Goal: Task Accomplishment & Management: Complete application form

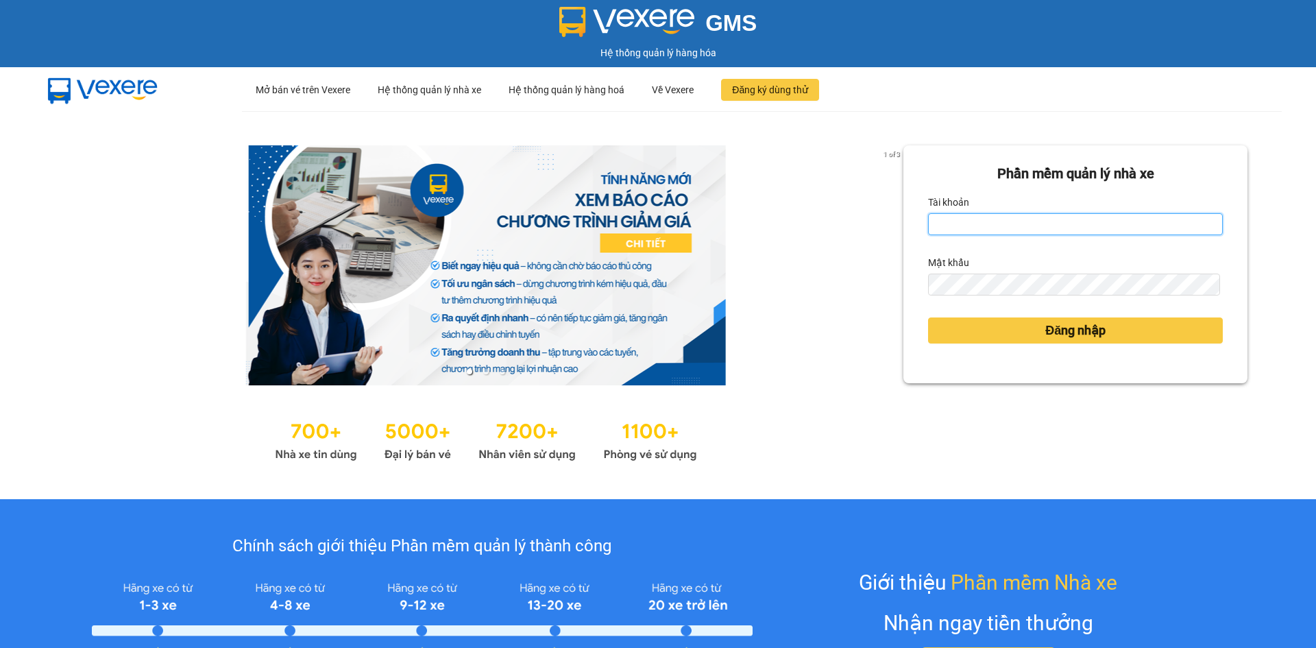
click at [1081, 215] on input "Tài khoản" at bounding box center [1075, 224] width 295 height 22
type input "quan.khanhphong"
click at [1054, 296] on form "Phần mềm quản lý nhà xe Tài khoản quan.khanhphong Mật khẩu Đăng nhập" at bounding box center [1075, 264] width 295 height 202
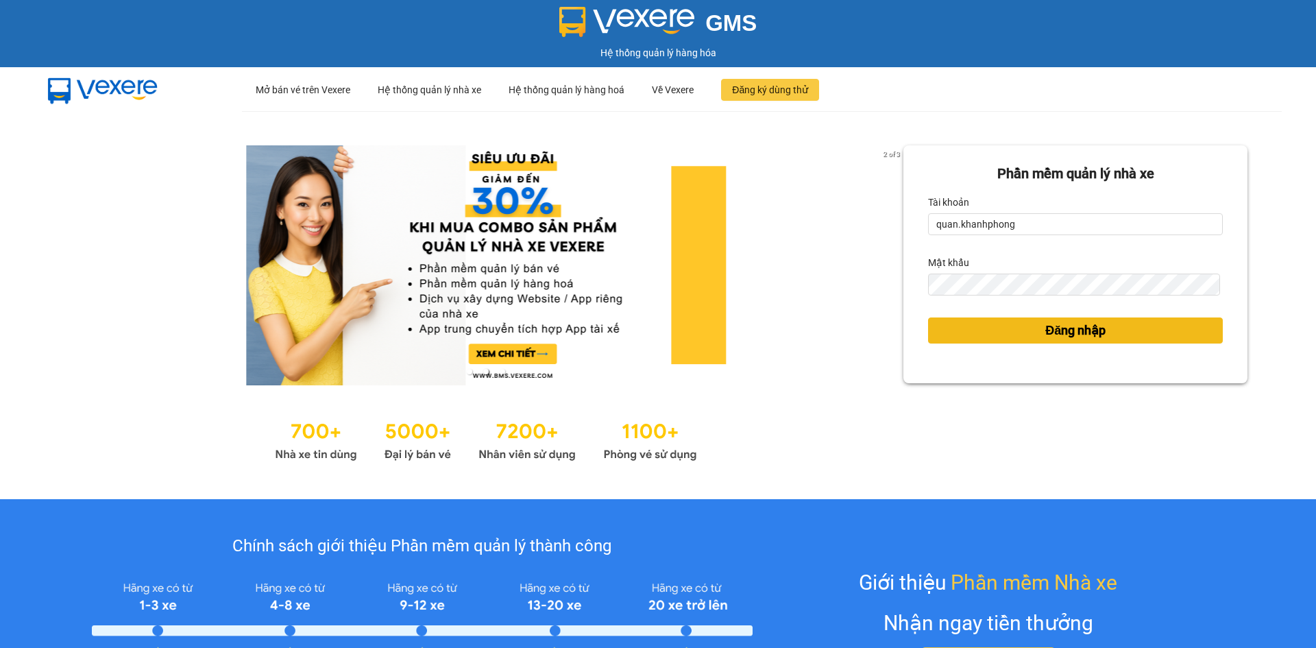
click at [1093, 328] on span "Đăng nhập" at bounding box center [1075, 330] width 60 height 19
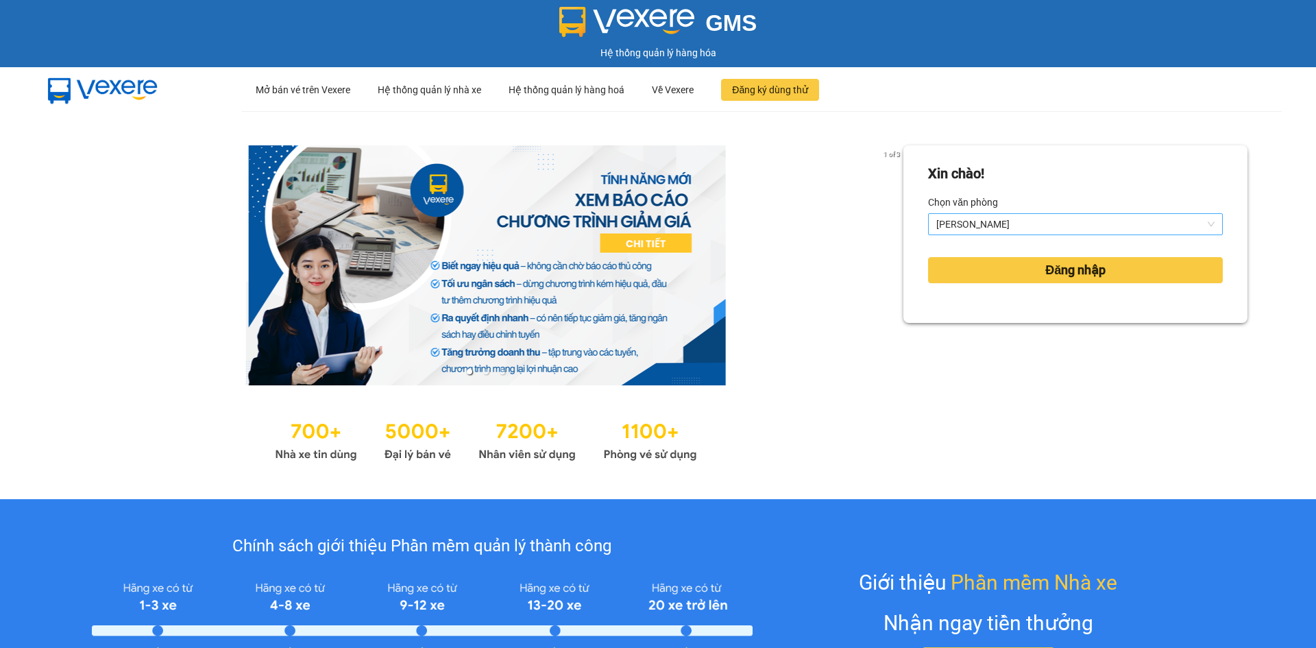
click at [1047, 226] on span "[PERSON_NAME]" at bounding box center [1075, 224] width 278 height 21
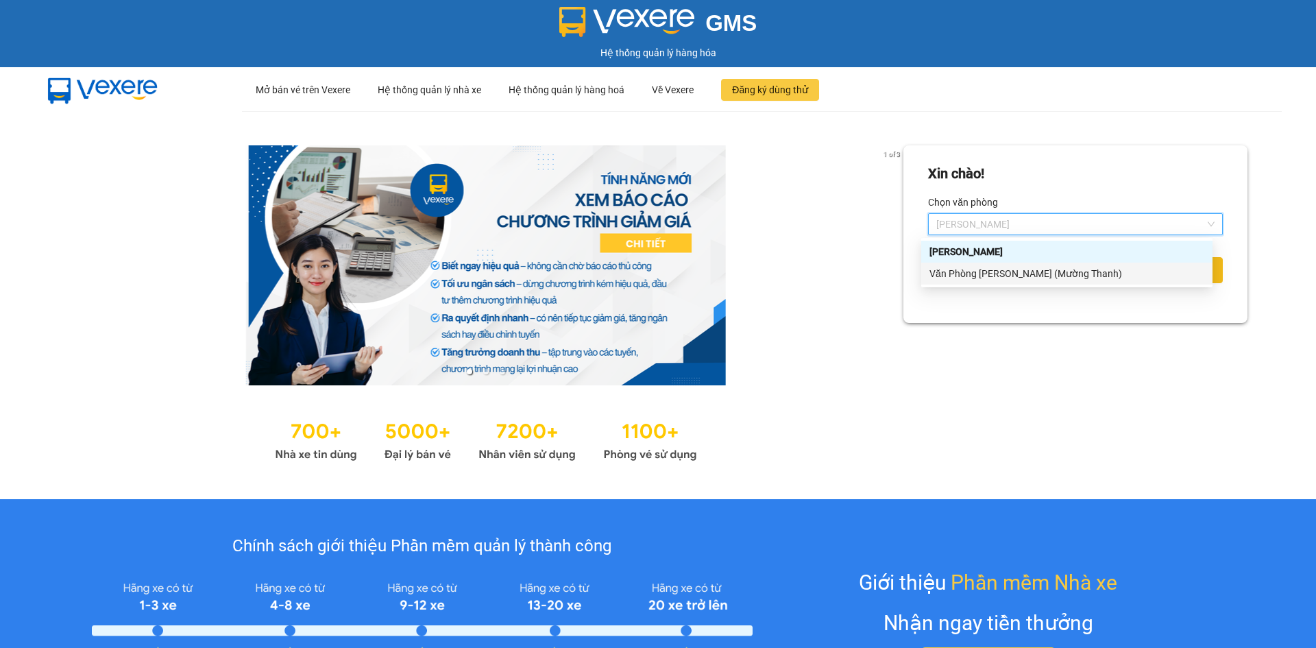
click at [1029, 278] on div "Văn Phòng [PERSON_NAME] (Mường Thanh)" at bounding box center [1067, 273] width 275 height 15
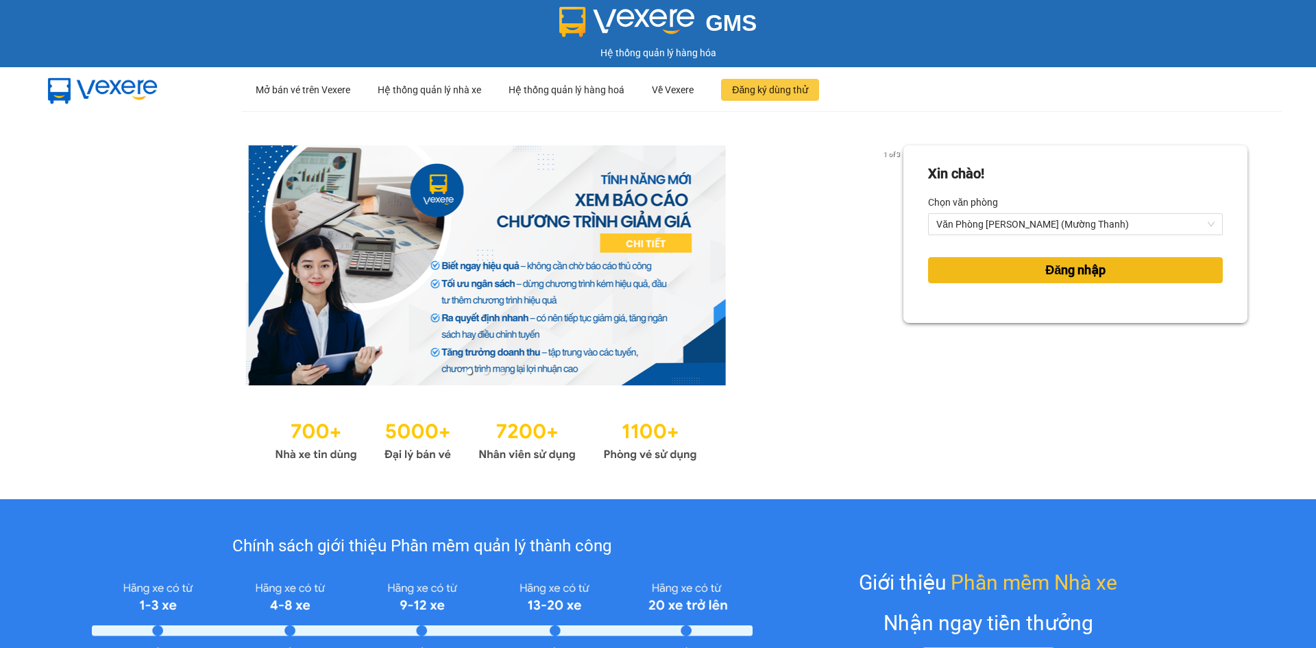
click at [1029, 274] on button "Đăng nhập" at bounding box center [1075, 270] width 295 height 26
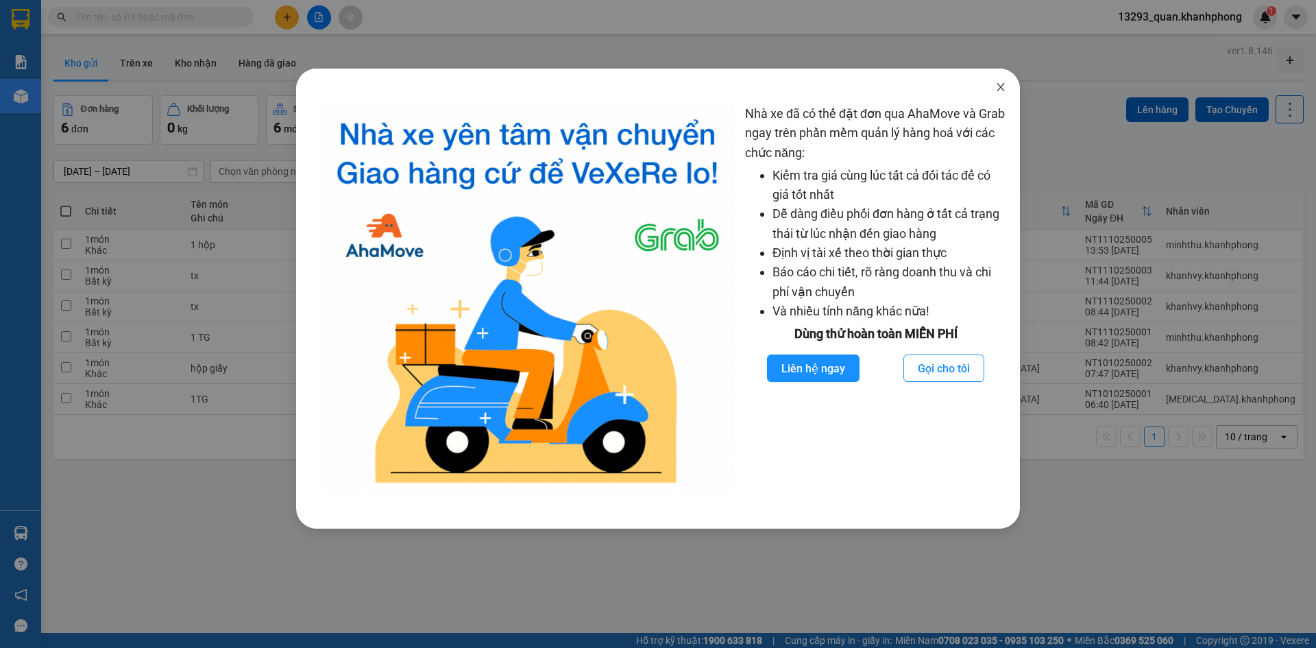
click at [1001, 88] on icon "close" at bounding box center [1001, 87] width 8 height 8
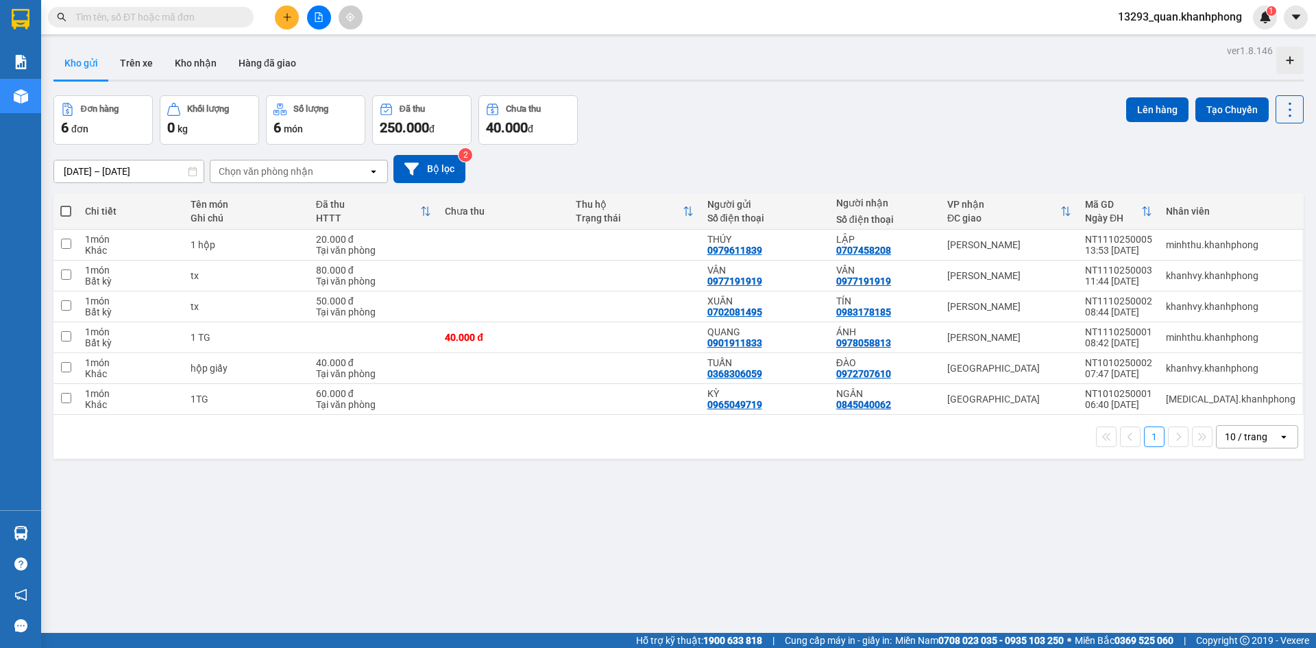
click at [1002, 131] on div "Đơn hàng 6 đơn Khối lượng 0 kg Số lượng 6 món Đã thu 250.000 đ Chưa thu 40.000 …" at bounding box center [678, 119] width 1250 height 49
click at [906, 134] on div "Đơn hàng 6 đơn Khối lượng 0 kg Số lượng 6 món Đã thu 250.000 đ Chưa thu 40.000 …" at bounding box center [678, 119] width 1250 height 49
click at [1007, 127] on div "Đơn hàng 6 đơn Khối lượng 0 kg Số lượng 6 món Đã thu 250.000 đ Chưa thu 40.000 …" at bounding box center [678, 119] width 1250 height 49
click at [292, 16] on button at bounding box center [287, 17] width 24 height 24
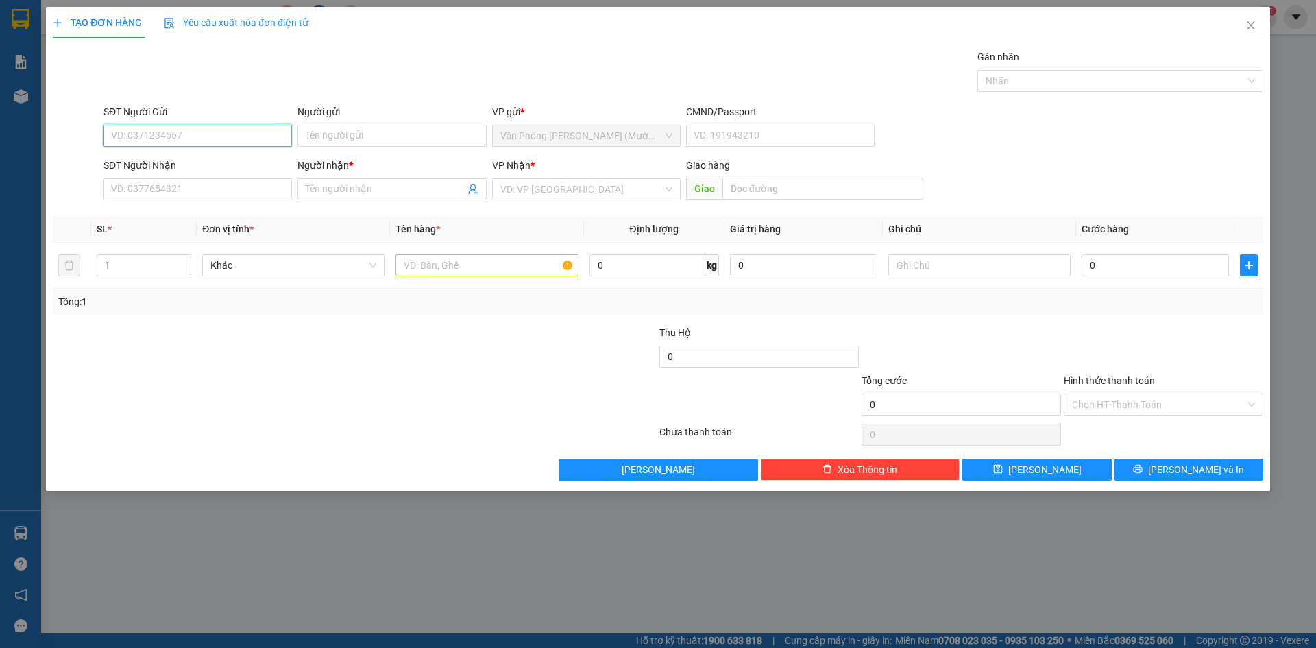
click at [202, 136] on input "SĐT Người Gửi" at bounding box center [198, 136] width 189 height 22
type input "0773536945"
click at [165, 162] on div "0773536945 - HUY" at bounding box center [198, 163] width 172 height 15
type input "HUY"
type input "0773536945"
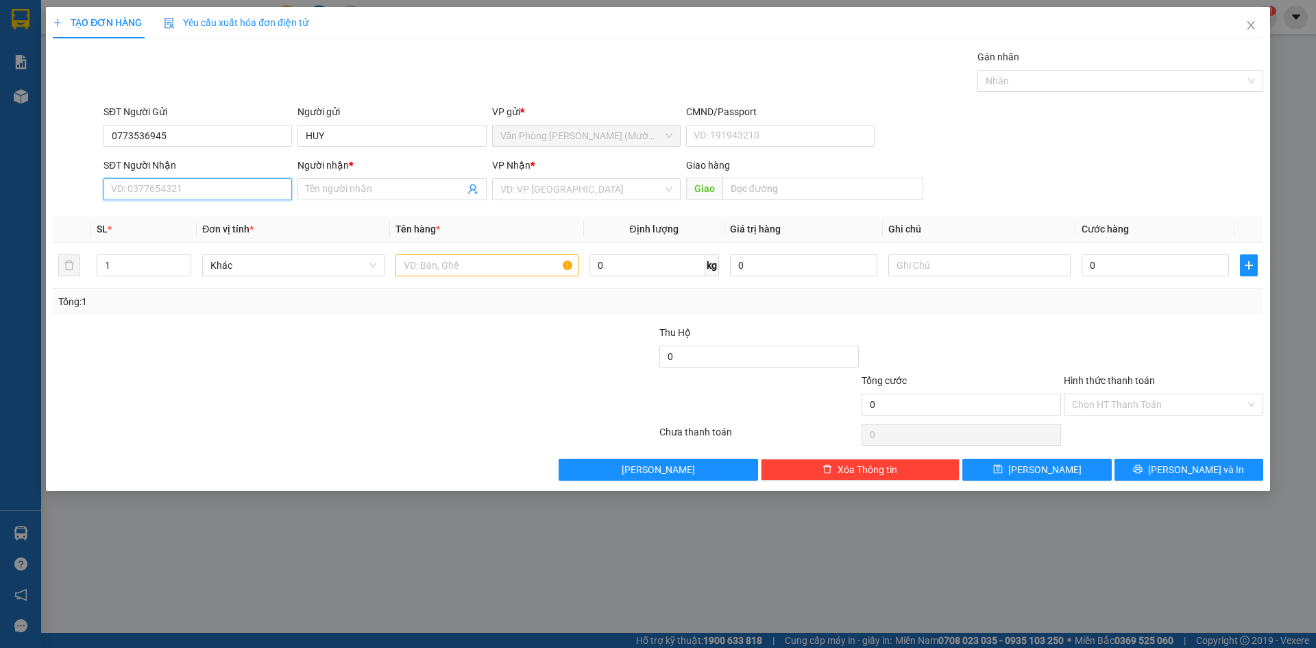
click at [223, 186] on input "SĐT Người Nhận" at bounding box center [198, 189] width 189 height 22
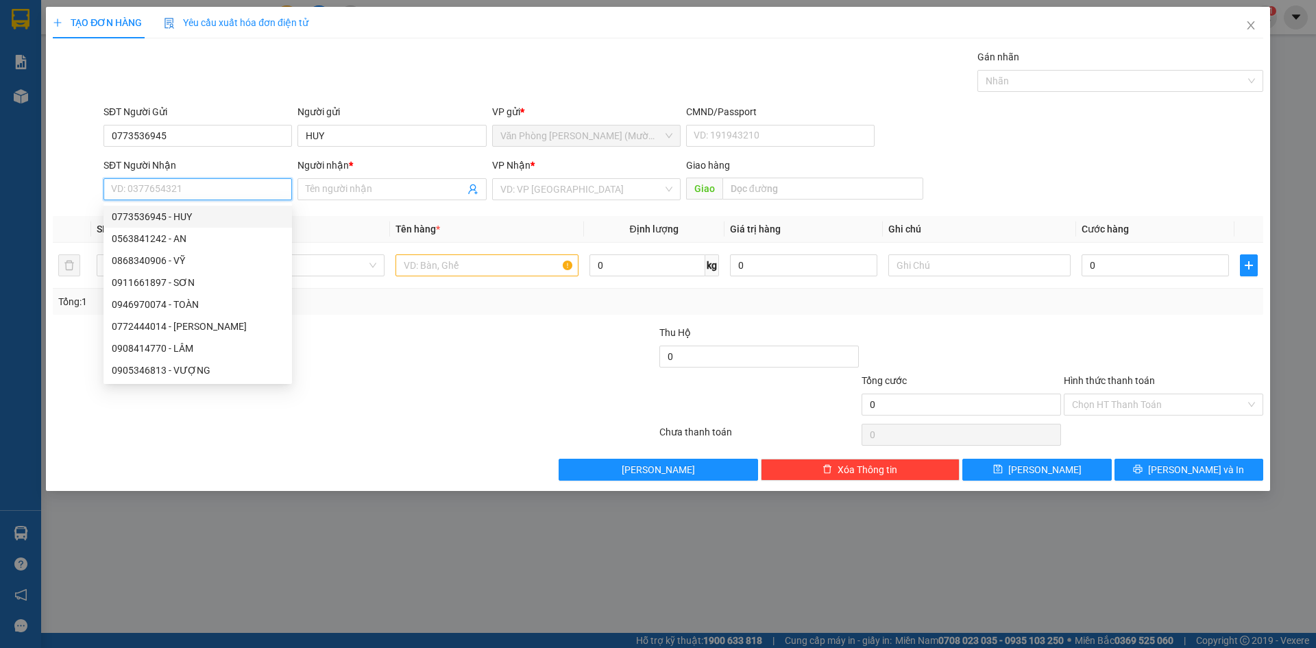
click at [193, 180] on input "SĐT Người Nhận" at bounding box center [198, 189] width 189 height 22
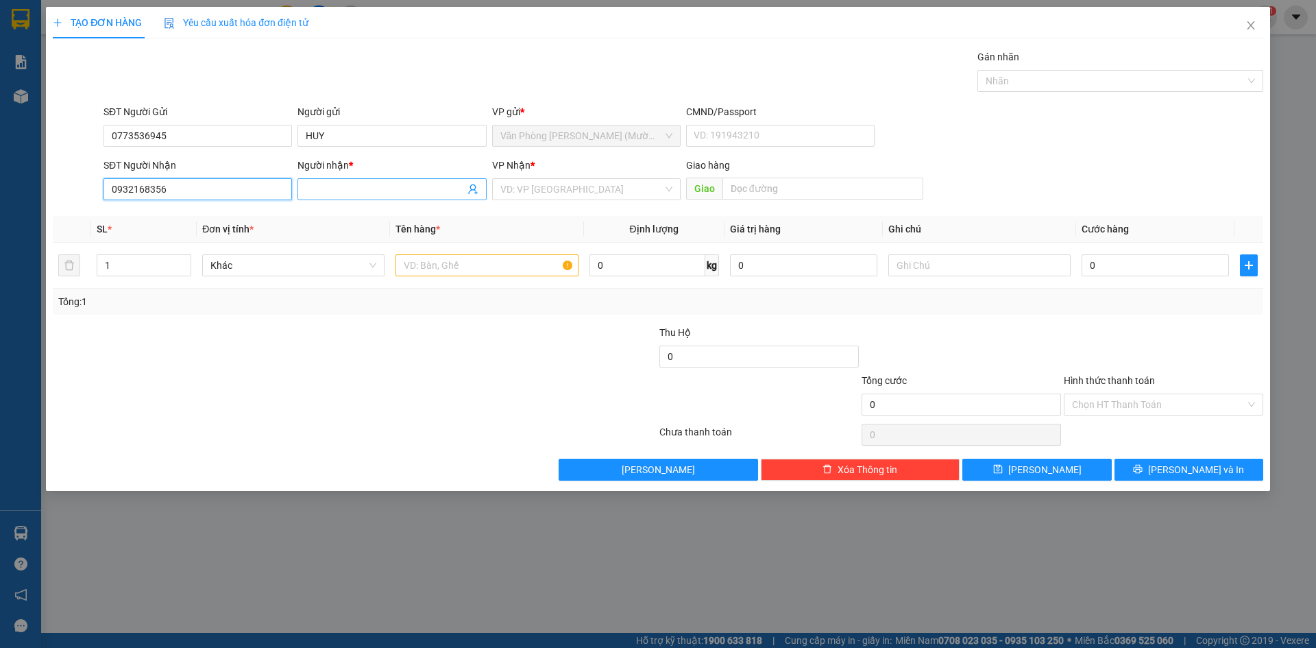
type input "0932168356"
click at [350, 195] on input "Người nhận *" at bounding box center [385, 189] width 158 height 15
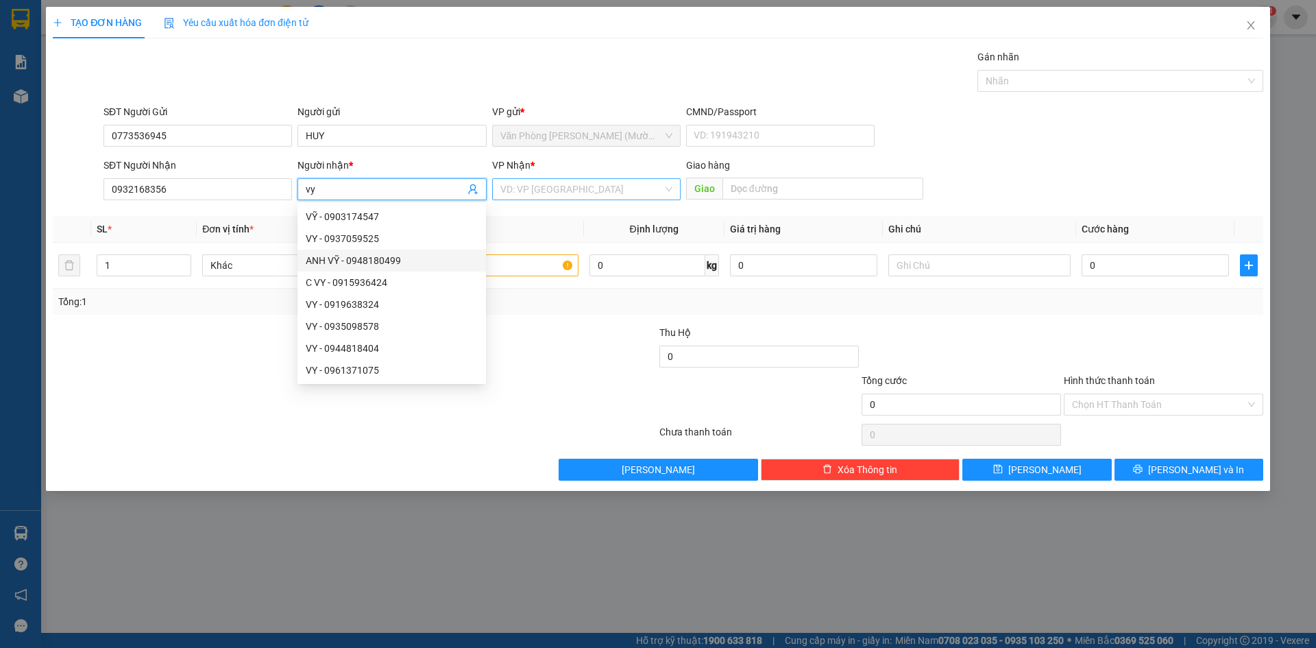
type input "vy"
click at [617, 183] on input "search" at bounding box center [581, 189] width 162 height 21
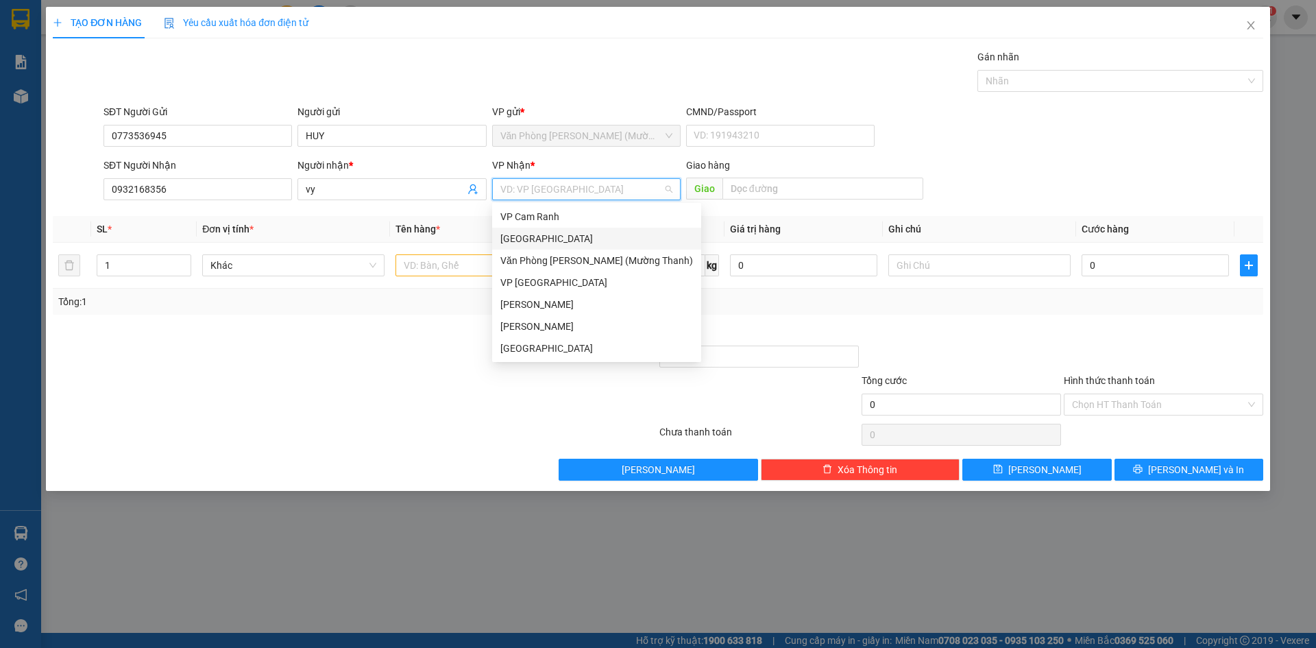
click at [549, 233] on div "[GEOGRAPHIC_DATA]" at bounding box center [596, 238] width 193 height 15
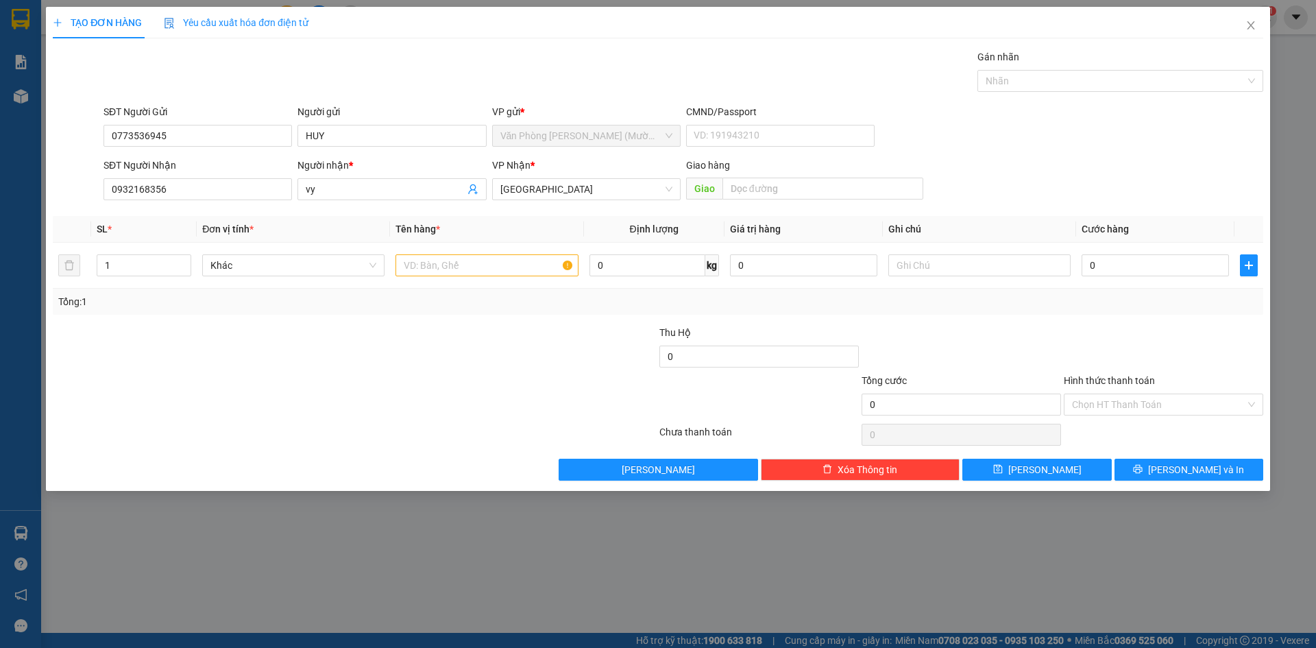
click at [1060, 164] on div "SĐT Người Nhận 0932168356 Người nhận * vy VP Nhận * Đà Lạt Giao hàng Giao" at bounding box center [683, 182] width 1165 height 48
click at [1068, 166] on div "SĐT Người Nhận 0932168356 Người nhận * vy VP Nhận * Đà Lạt Giao hàng Giao" at bounding box center [683, 182] width 1165 height 48
click at [486, 271] on input "text" at bounding box center [487, 265] width 182 height 22
type input "1 BỊCH"
click at [1179, 276] on input "0" at bounding box center [1155, 265] width 147 height 22
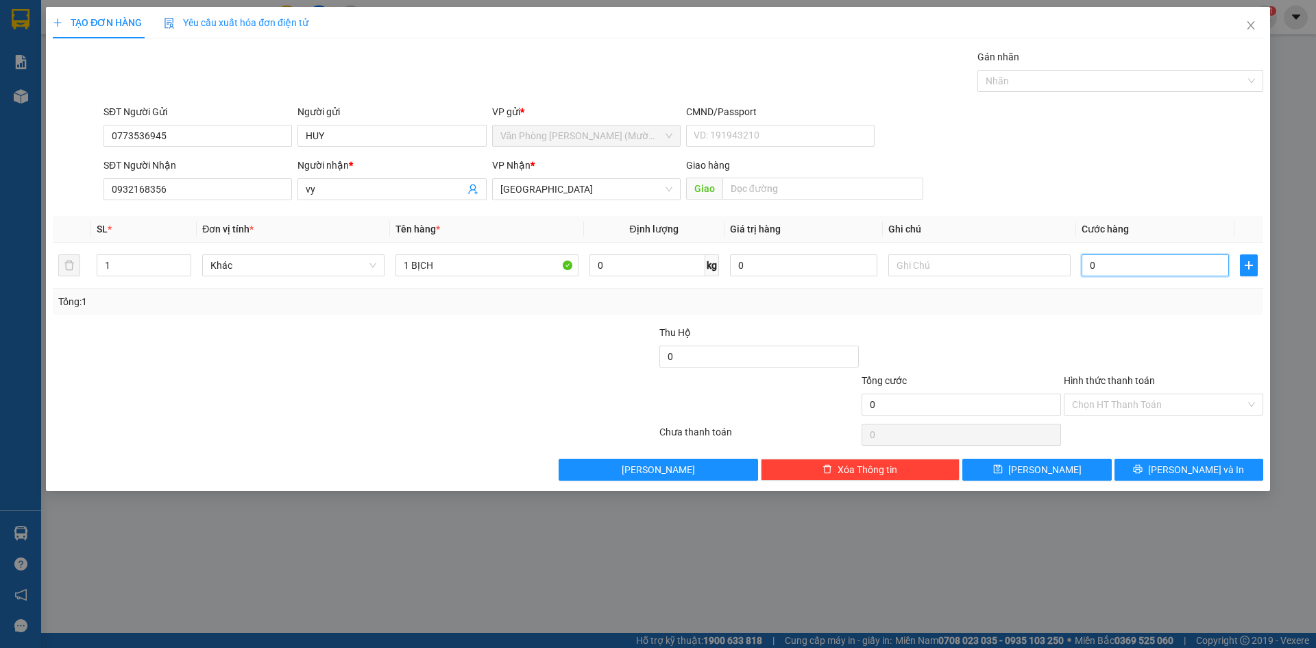
type input "3"
type input "30"
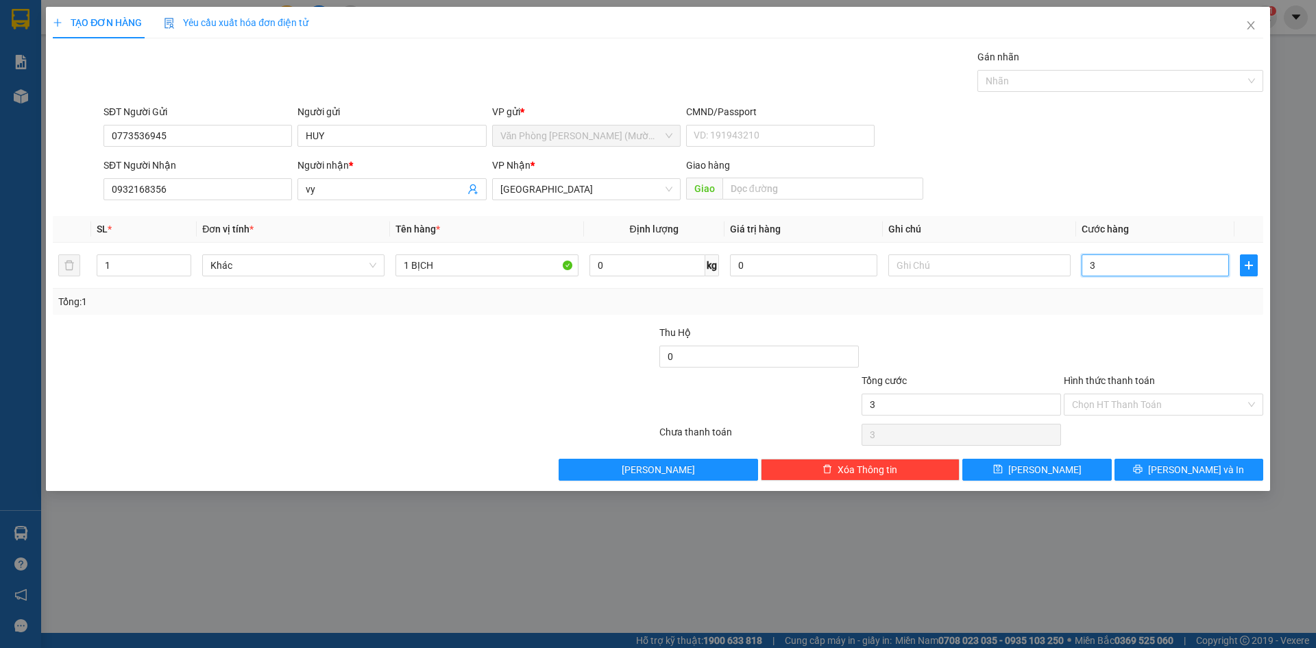
type input "30"
type input "30.000"
click at [1097, 144] on div "SĐT Người Gửi 0773536945 Người gửi HUY VP gửi * Văn Phòng [PERSON_NAME] ([PERSO…" at bounding box center [683, 128] width 1165 height 48
click at [1130, 171] on div "SĐT Người Nhận 0932168356 Người nhận * vy VP Nhận * Đà Lạt Giao hàng Giao" at bounding box center [683, 182] width 1165 height 48
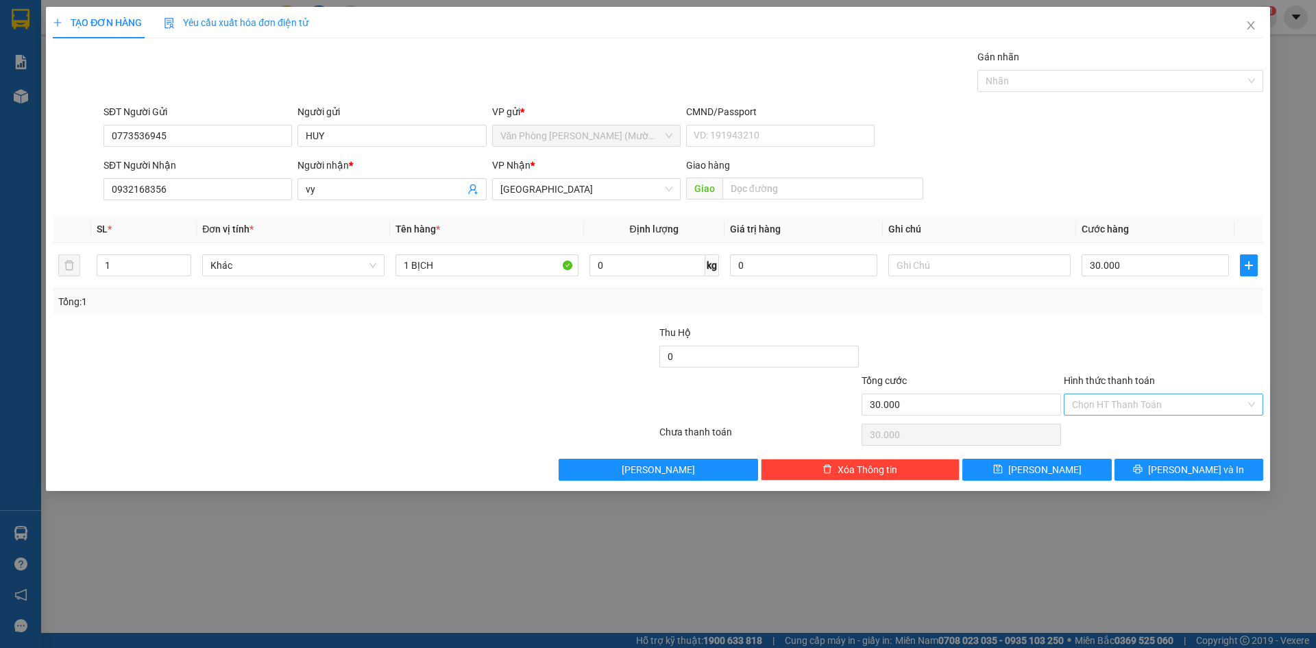
click at [1162, 407] on input "Hình thức thanh toán" at bounding box center [1158, 404] width 173 height 21
click at [1163, 434] on div "Tại văn phòng" at bounding box center [1163, 431] width 183 height 15
type input "0"
click at [1170, 362] on div at bounding box center [1164, 349] width 202 height 48
click at [1228, 459] on button "[PERSON_NAME] và In" at bounding box center [1189, 470] width 149 height 22
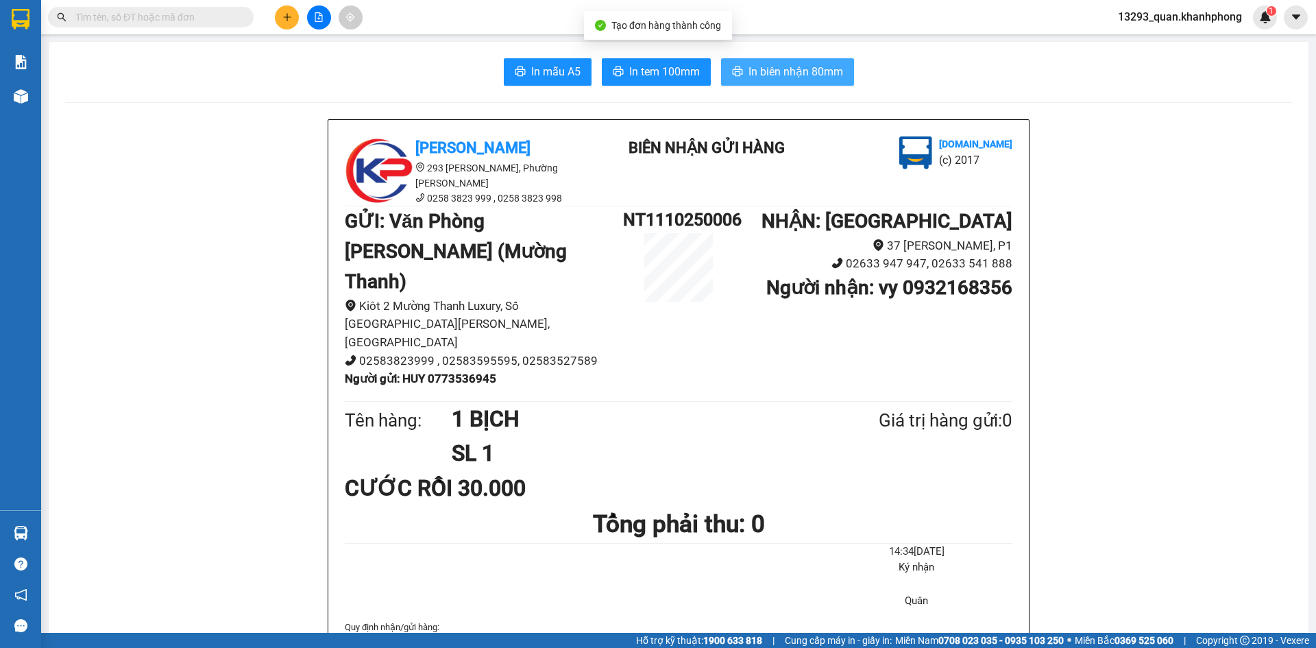
click at [812, 82] on button "In biên nhận 80mm" at bounding box center [787, 71] width 133 height 27
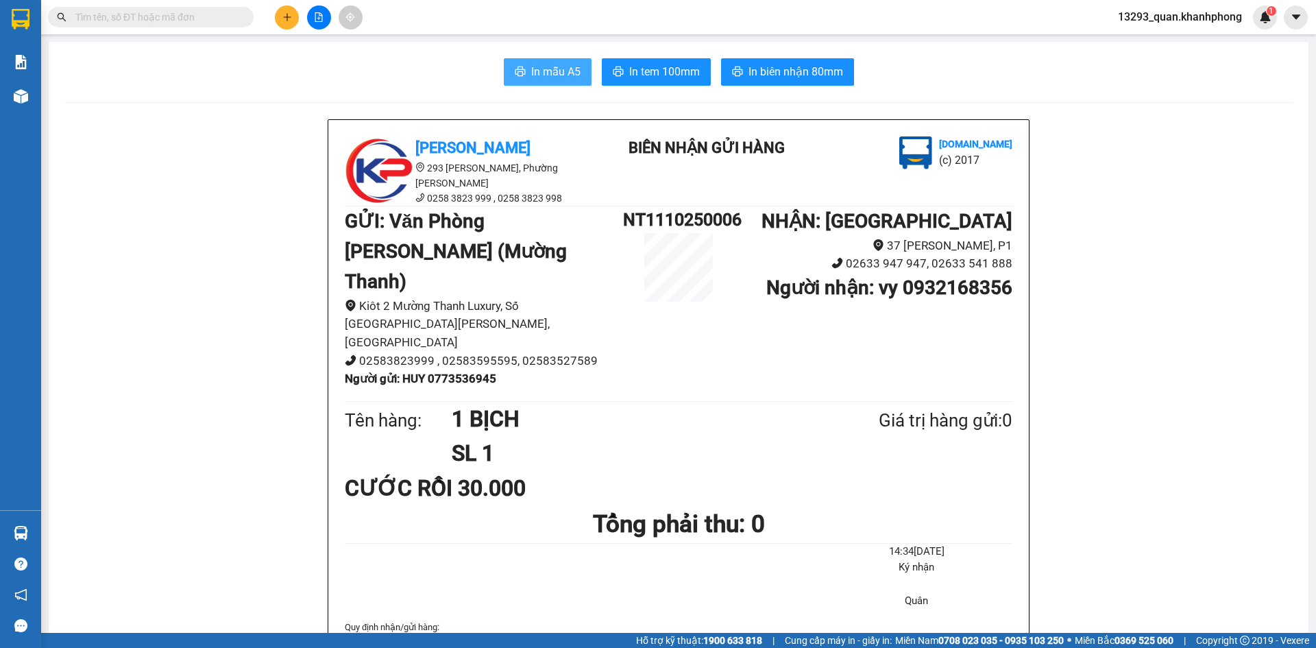
click at [535, 71] on span "In mẫu A5" at bounding box center [555, 71] width 49 height 17
click at [295, 14] on button at bounding box center [287, 17] width 24 height 24
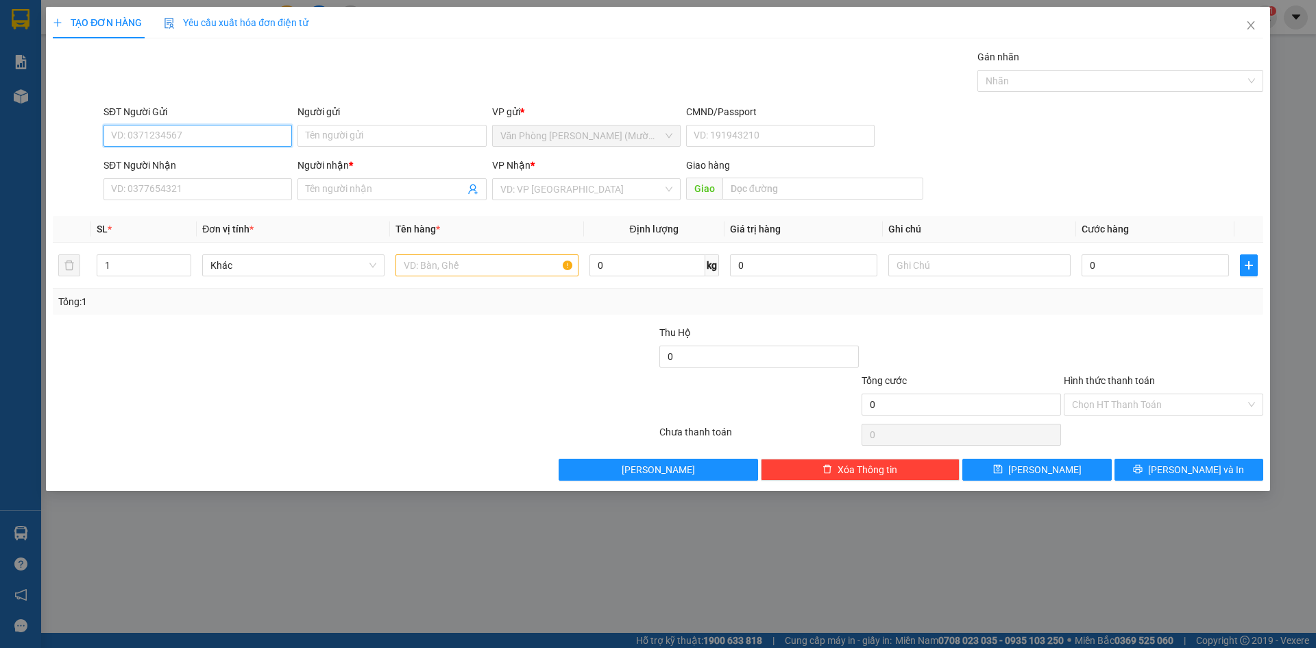
click at [233, 139] on input "SĐT Người Gửi" at bounding box center [198, 136] width 189 height 22
type input "0989072398"
click at [184, 154] on div "0989072398 - CHÚ THI" at bounding box center [198, 163] width 189 height 22
type input "CHÚ THI"
type input "0989072398"
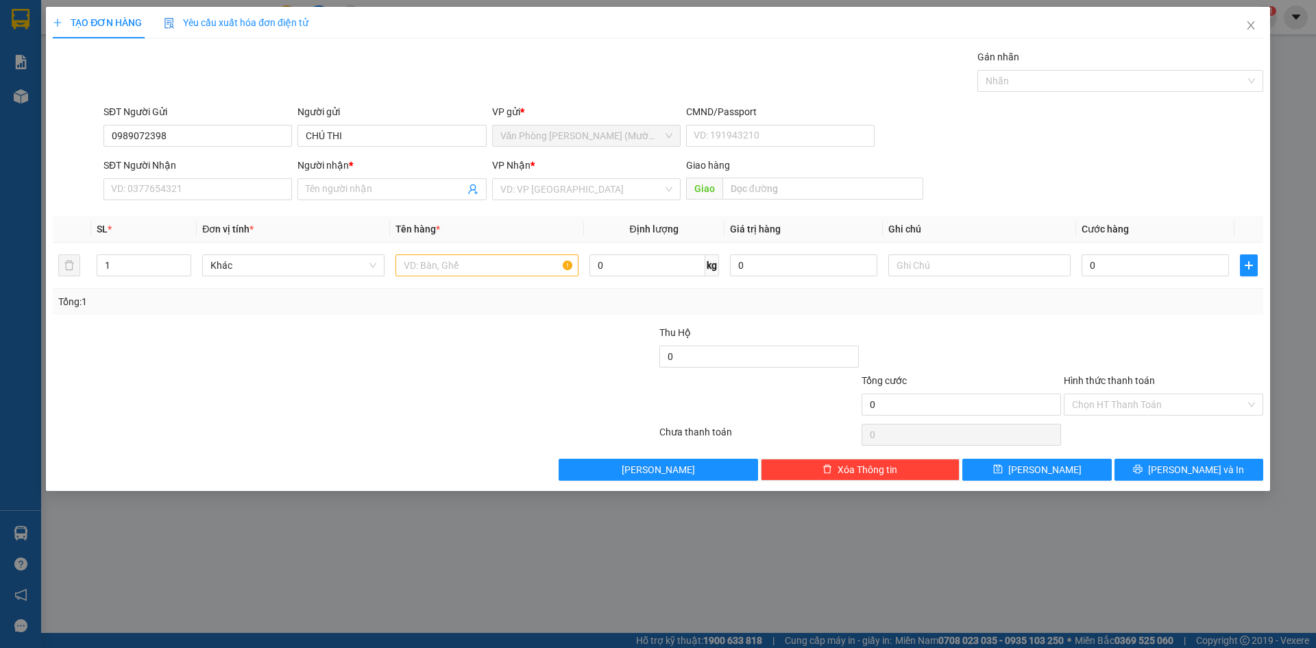
click at [223, 62] on div "Gói vận chuyển * Tiêu chuẩn Gán nhãn Nhãn" at bounding box center [683, 73] width 1165 height 48
click at [336, 72] on div "Gói vận chuyển * Tiêu chuẩn Gán nhãn Nhãn" at bounding box center [683, 73] width 1165 height 48
click at [189, 192] on input "SĐT Người Nhận" at bounding box center [198, 189] width 189 height 22
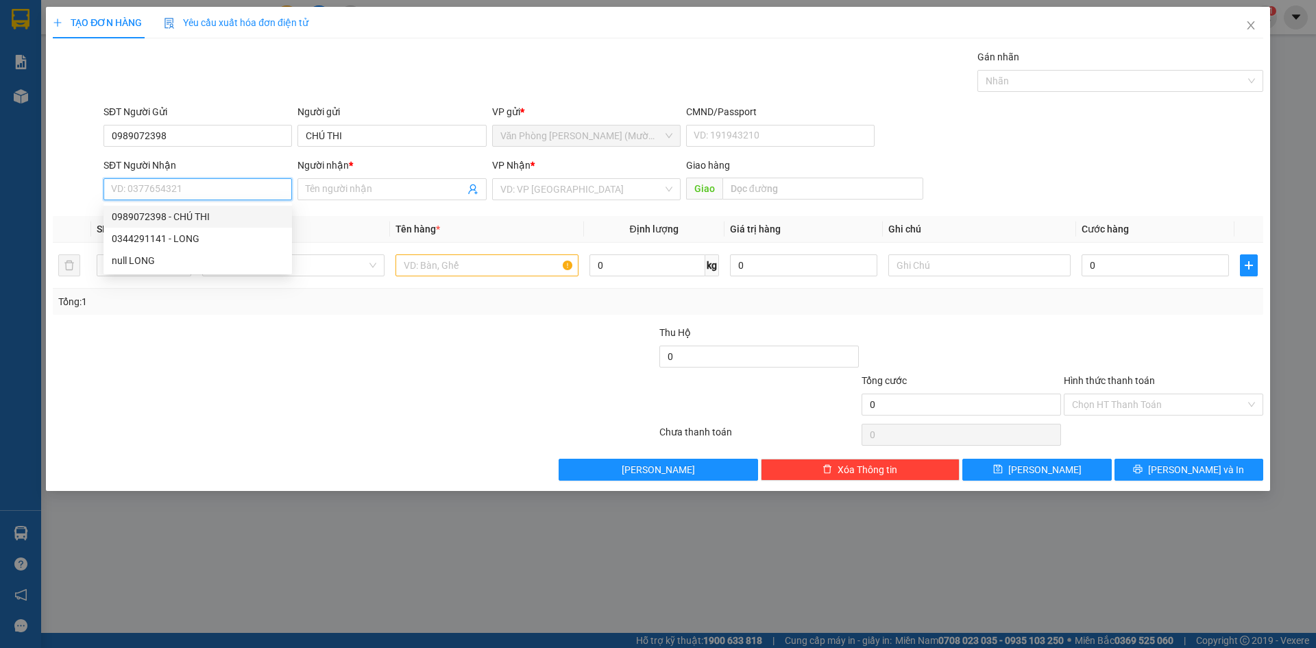
click at [202, 191] on input "SĐT Người Nhận" at bounding box center [198, 189] width 189 height 22
type input "0945818230"
click at [218, 219] on div "0945818230 - NGUYỆN" at bounding box center [198, 216] width 172 height 15
type input "NGUYỆN"
type input "0945818230"
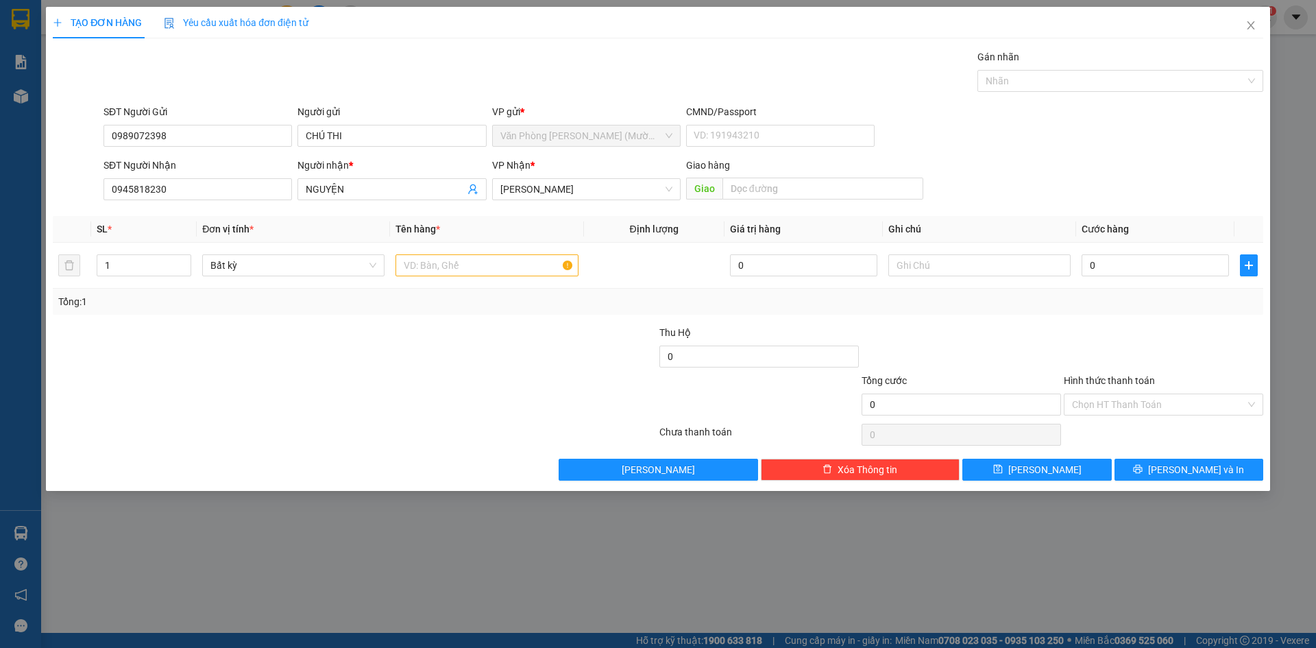
drag, startPoint x: 1054, startPoint y: 149, endPoint x: 489, endPoint y: 233, distance: 571.1
click at [1052, 149] on div "SĐT Người Gửi 0989072398 Người gửi CHÚ THI VP gửi * Văn Phòng [PERSON_NAME] ([P…" at bounding box center [683, 128] width 1165 height 48
click at [453, 267] on input "text" at bounding box center [487, 265] width 182 height 22
type input "1 TÚI"
click at [1161, 259] on input "0" at bounding box center [1155, 265] width 147 height 22
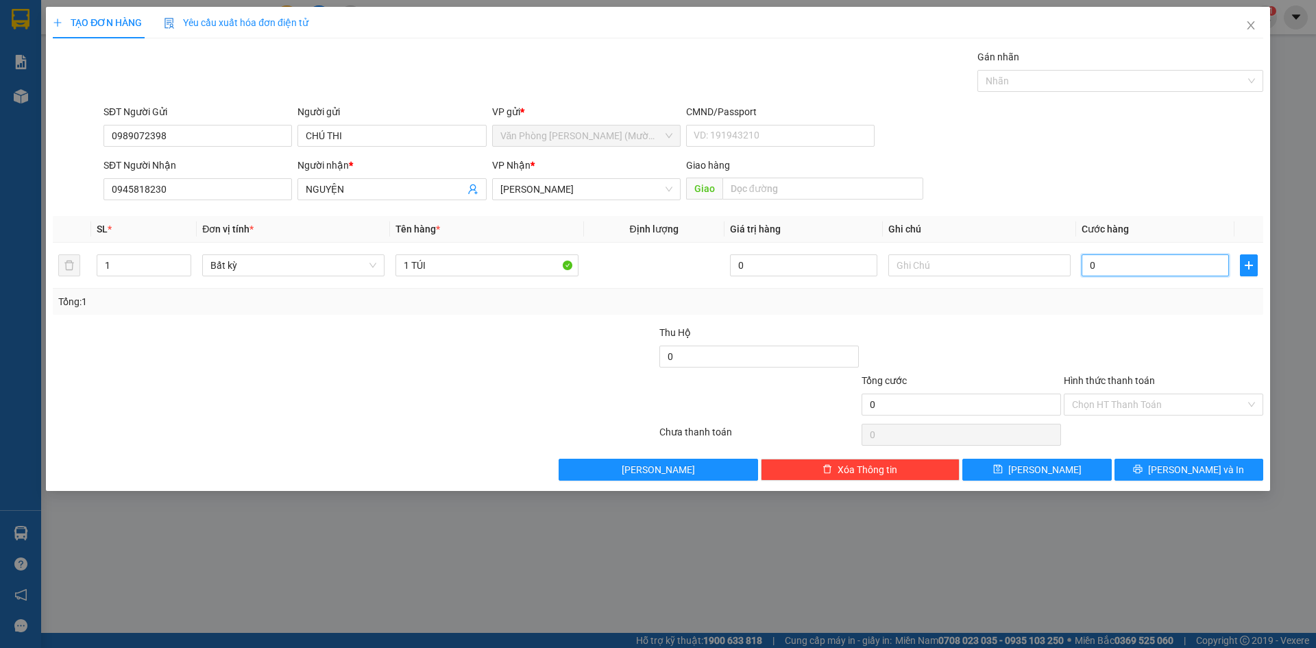
type input "2"
type input "20"
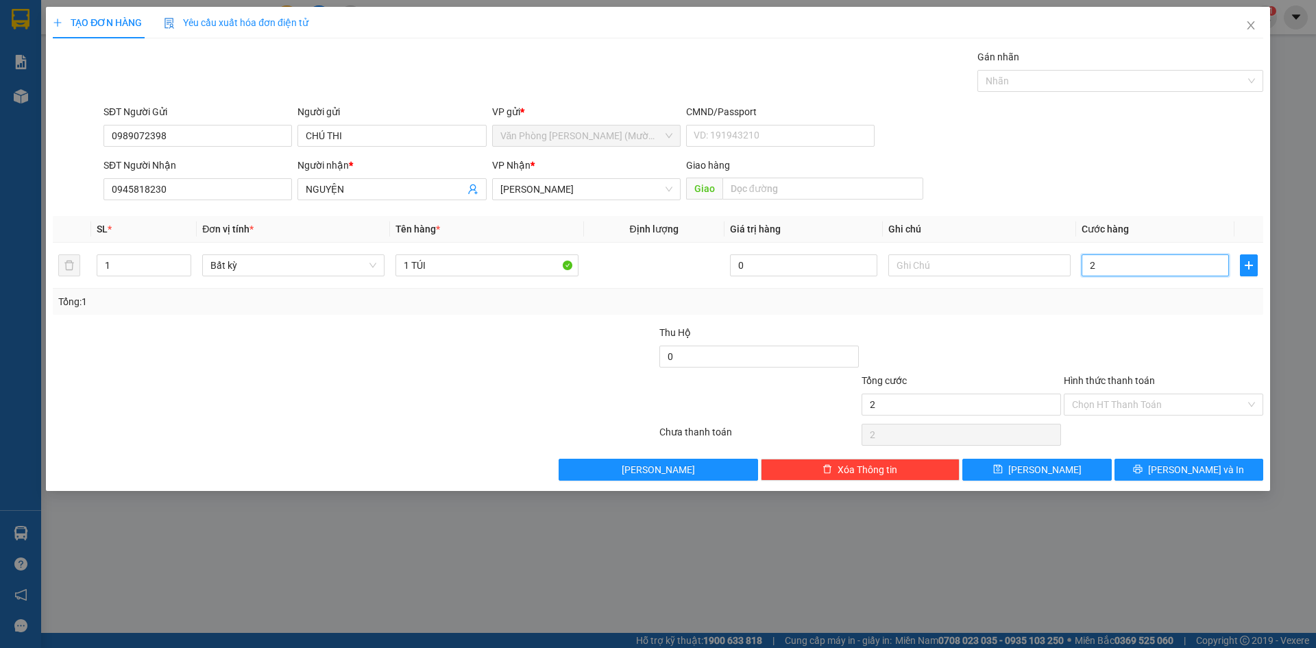
type input "20"
type input "20.000"
click at [1067, 173] on div "SĐT Người Nhận 0945818230 Người nhận * NGUYỆN VP Nhận * [PERSON_NAME] [PERSON_N…" at bounding box center [683, 182] width 1165 height 48
drag, startPoint x: 1159, startPoint y: 359, endPoint x: 1165, endPoint y: 388, distance: 30.3
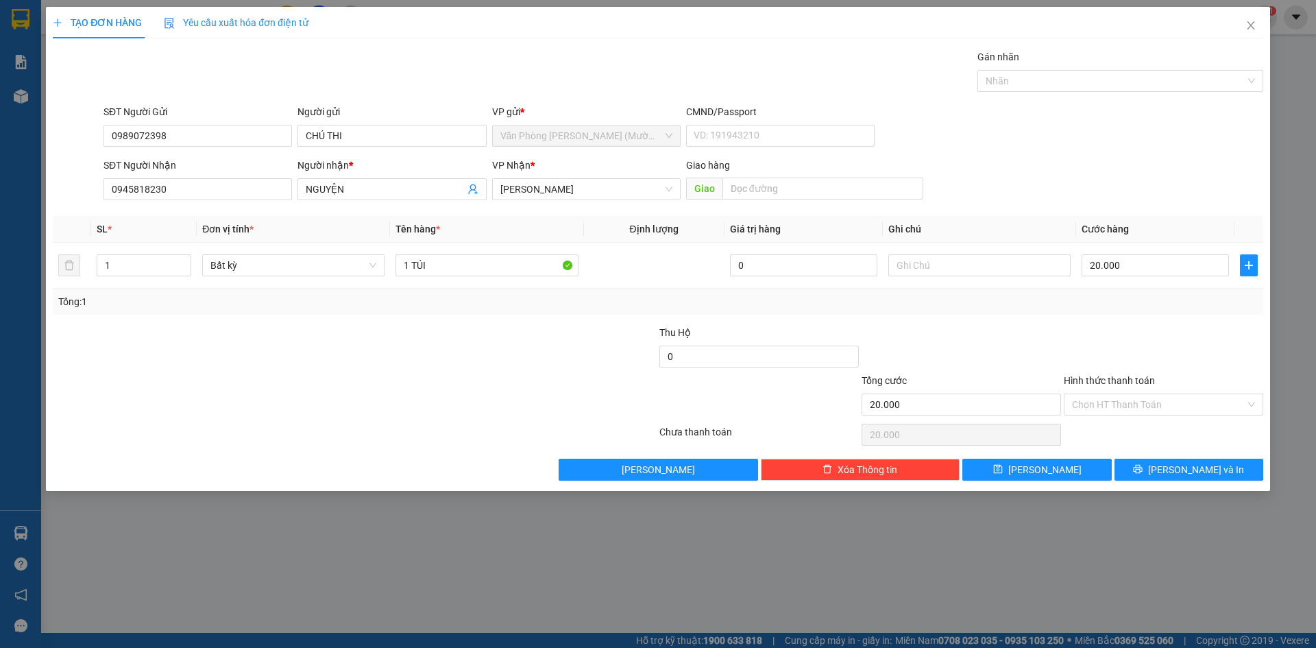
click at [1161, 360] on div at bounding box center [1164, 349] width 202 height 48
click at [1162, 410] on input "Hình thức thanh toán" at bounding box center [1158, 404] width 173 height 21
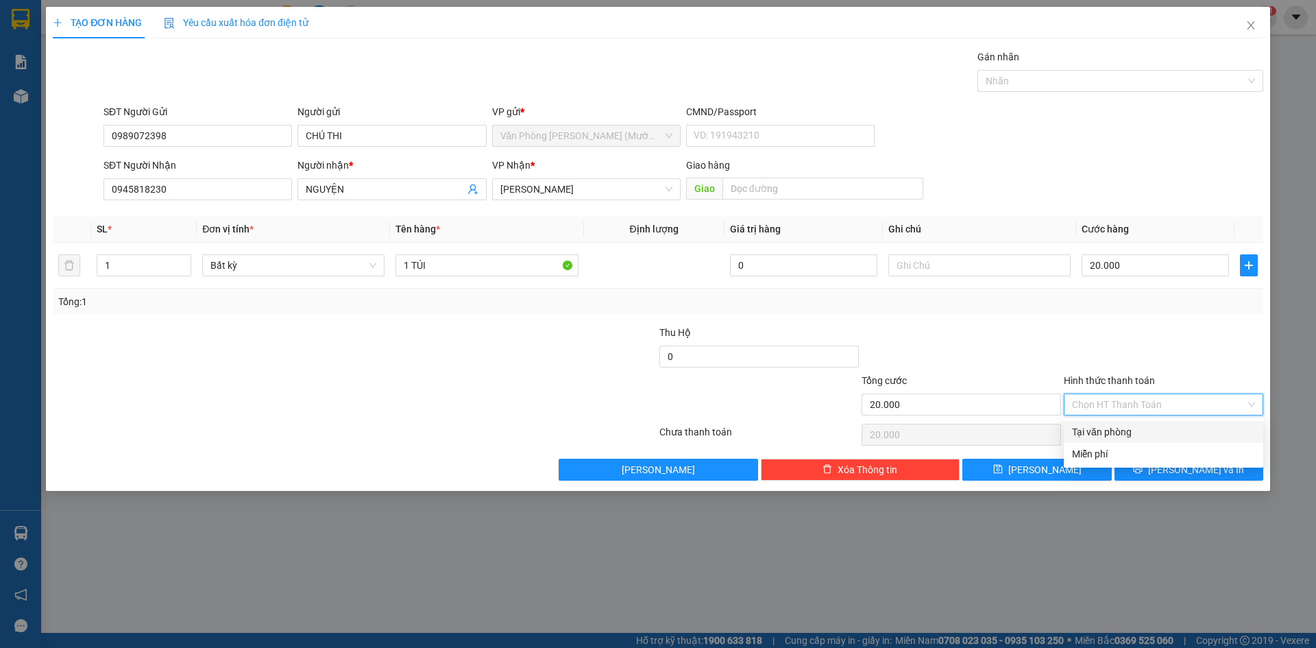
click at [1125, 434] on div "Tại văn phòng" at bounding box center [1163, 431] width 183 height 15
type input "0"
drag, startPoint x: 1176, startPoint y: 348, endPoint x: 1195, endPoint y: 476, distance: 129.5
click at [1178, 352] on div at bounding box center [1164, 349] width 202 height 48
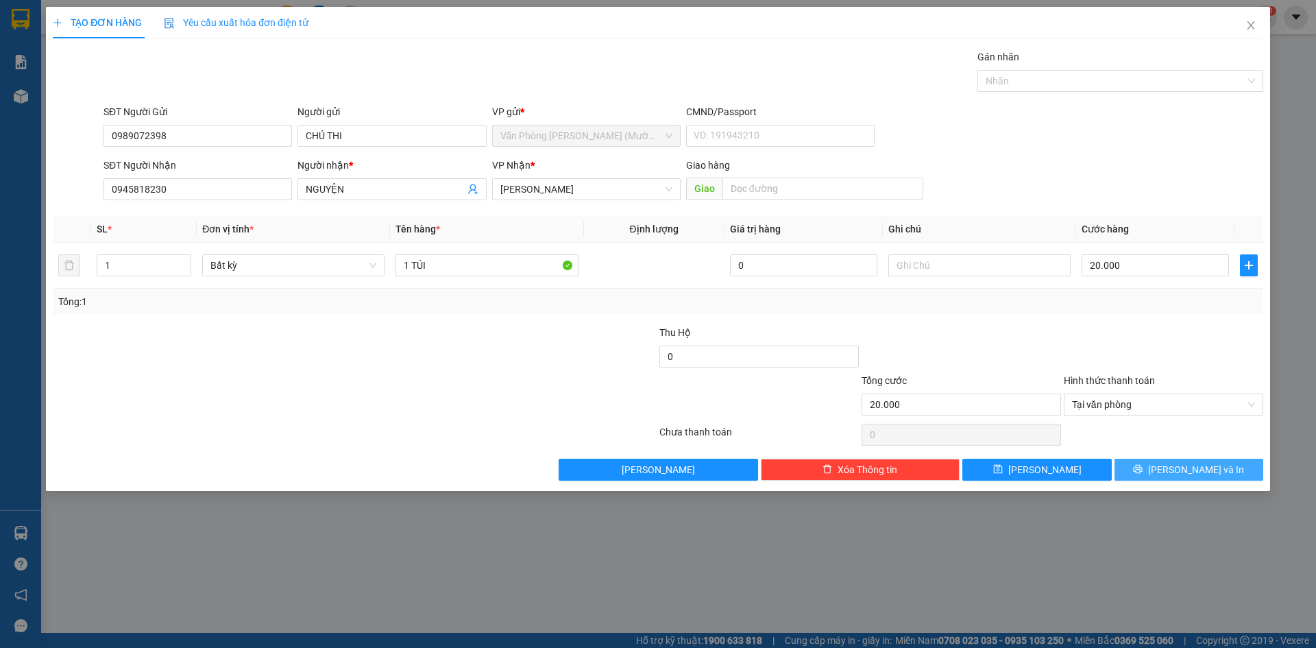
click at [1198, 474] on span "[PERSON_NAME] và In" at bounding box center [1196, 469] width 96 height 15
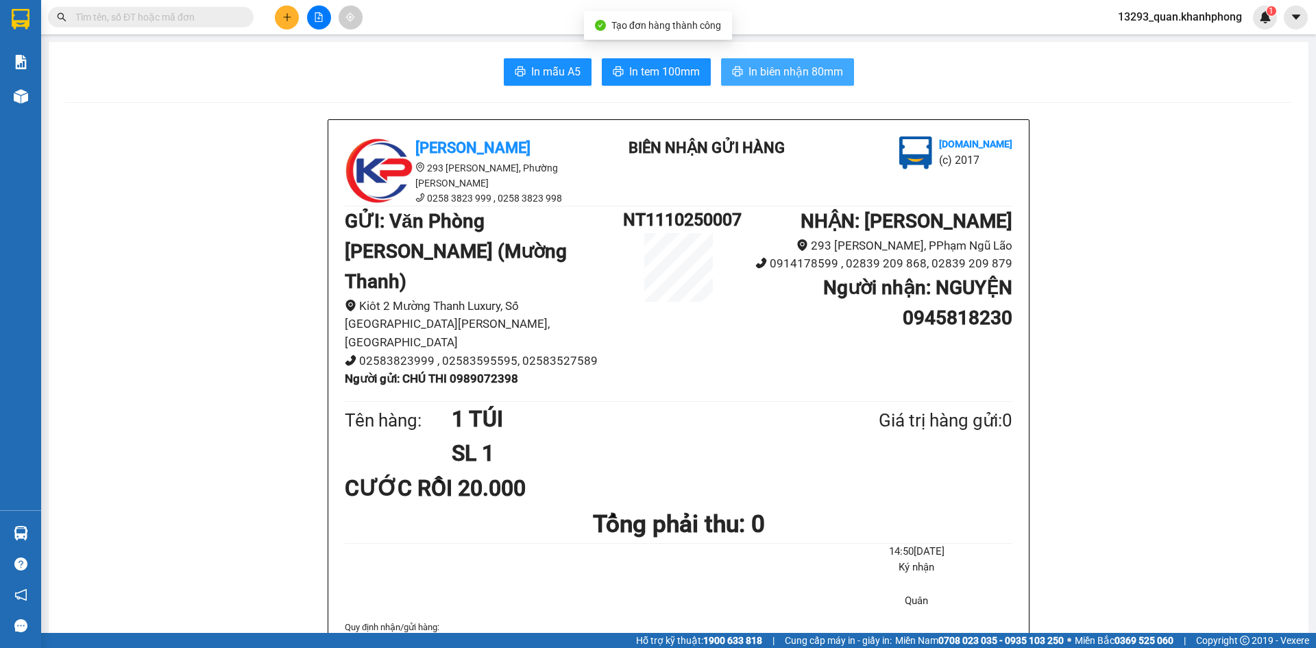
click at [786, 75] on span "In biên nhận 80mm" at bounding box center [796, 71] width 95 height 17
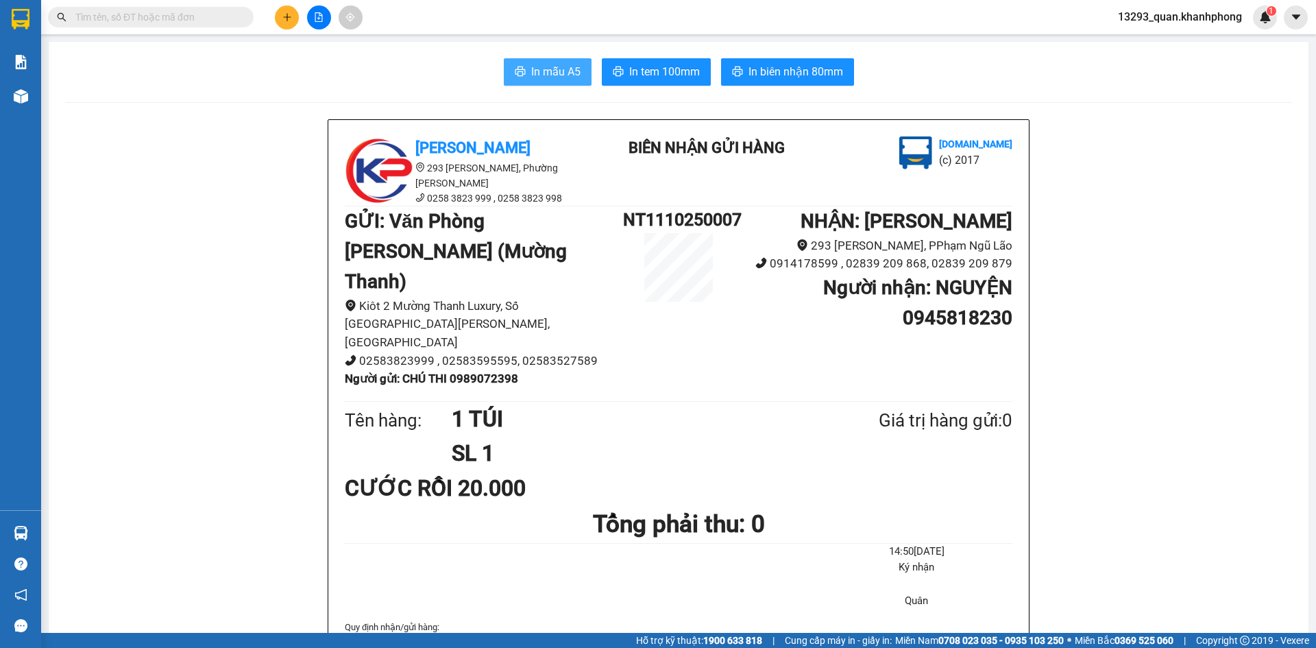
click at [565, 74] on span "In mẫu A5" at bounding box center [555, 71] width 49 height 17
click at [556, 72] on span "In mẫu A5" at bounding box center [555, 71] width 49 height 17
